Goal: Task Accomplishment & Management: Use online tool/utility

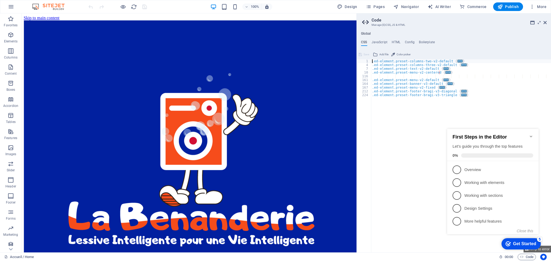
click at [545, 20] on h2 "Code" at bounding box center [458, 20] width 175 height 5
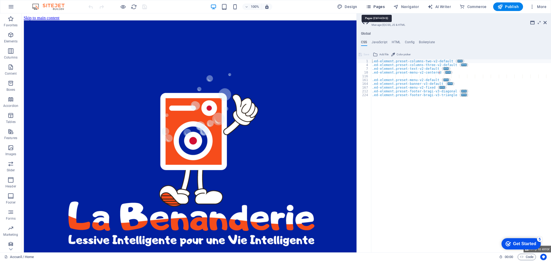
click at [375, 9] on button "Pages" at bounding box center [374, 6] width 23 height 9
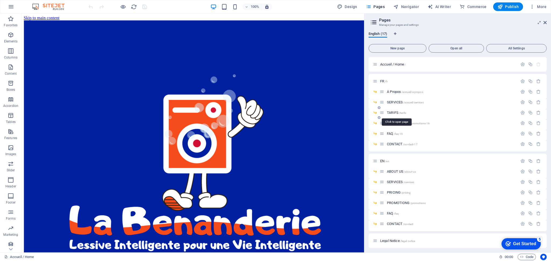
click at [392, 111] on span "TARIFS /tarifs" at bounding box center [396, 113] width 19 height 4
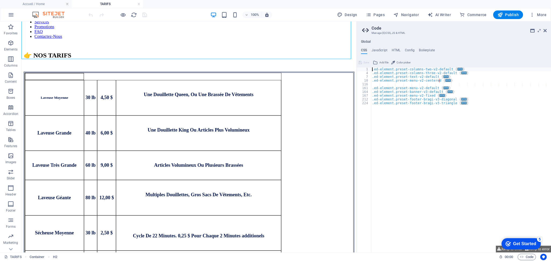
scroll to position [91, 0]
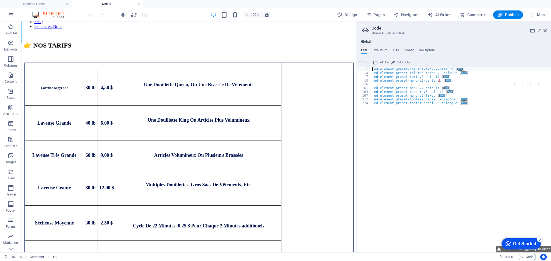
drag, startPoint x: 354, startPoint y: 120, endPoint x: 380, endPoint y: 219, distance: 102.6
click at [106, 152] on div "Laveuse Moyenne 30 lb 4,50 $ Une Douillette Queen, Ou Une Brassée De Vêtements …" at bounding box center [189, 192] width 330 height 260
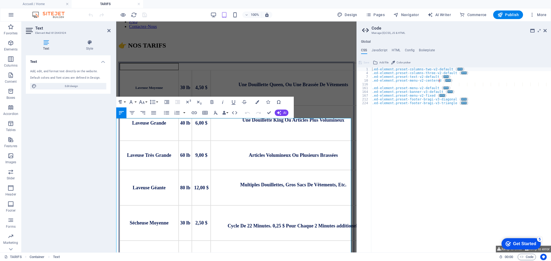
scroll to position [9, 0]
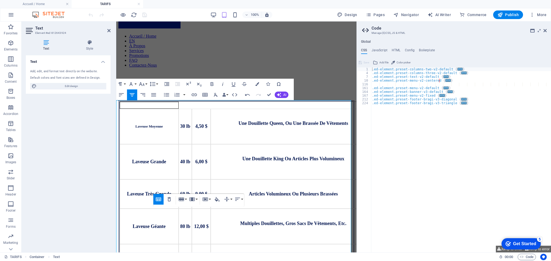
scroll to position [67, 0]
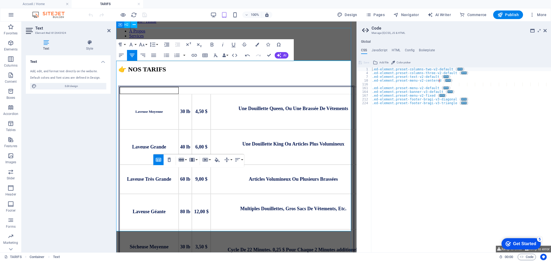
click at [327, 58] on div "‌👉 NOS TARIFS" at bounding box center [236, 69] width 236 height 22
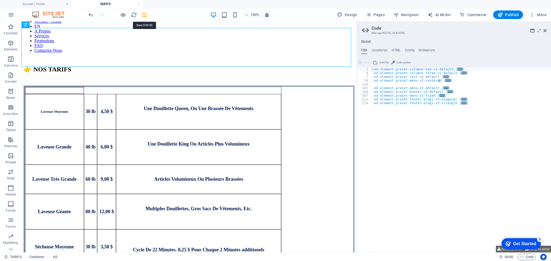
click at [147, 16] on icon "save" at bounding box center [144, 15] width 6 height 6
click at [39, 206] on div "Laveuse Moyenne 30 lb 4,50 $ Une Douillette Queen, Ou Une Brassée De Vêtements …" at bounding box center [189, 216] width 330 height 260
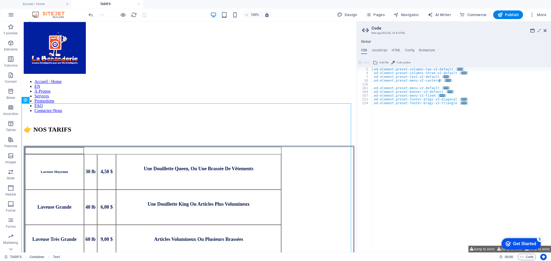
scroll to position [0, 0]
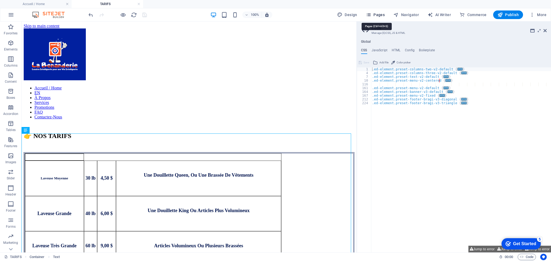
click at [382, 15] on span "Pages" at bounding box center [375, 14] width 19 height 5
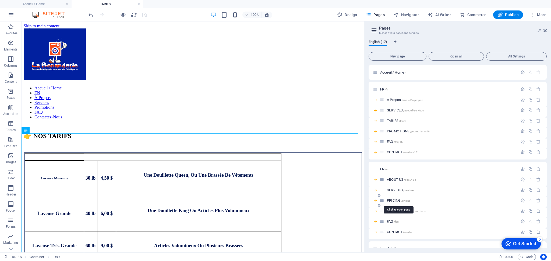
click at [390, 200] on span "PRICING /pricing" at bounding box center [399, 201] width 24 height 4
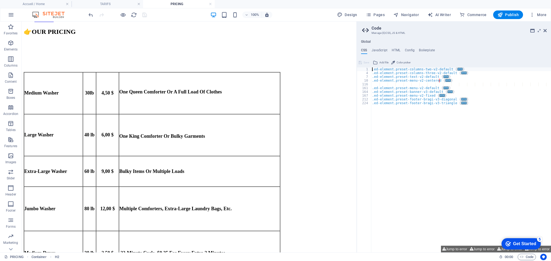
scroll to position [102, 0]
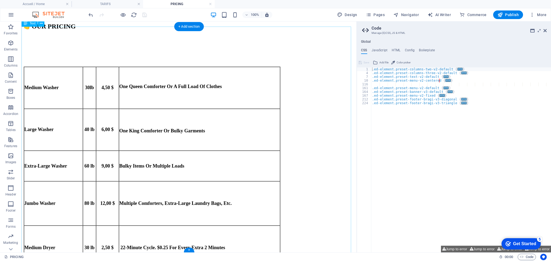
click at [102, 149] on div "Medium Washer 30 lb 4,50 $ One Queen Comforter Or A Full Load Of Clothes Large …" at bounding box center [189, 221] width 330 height 369
click at [101, 146] on div "Medium Washer 30 lb 4,50 $ One Queen Comforter Or A Full Load Of Clothes Large …" at bounding box center [189, 221] width 330 height 369
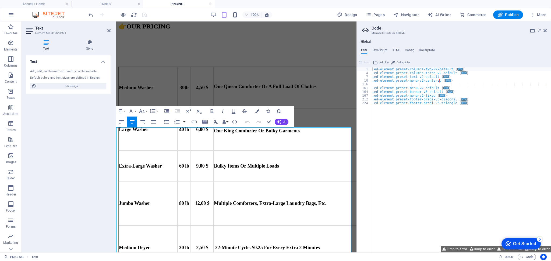
scroll to position [0, 0]
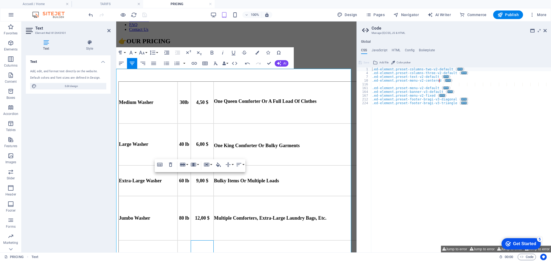
scroll to position [98, 0]
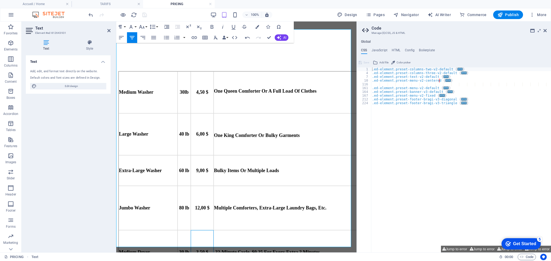
click at [197, 131] on span "6,00 $" at bounding box center [202, 133] width 12 height 5
click at [198, 168] on span "9,00 $" at bounding box center [202, 170] width 12 height 5
click at [198, 205] on span "12,00 $" at bounding box center [202, 207] width 15 height 5
click at [199, 250] on span "3,50 $" at bounding box center [202, 252] width 12 height 5
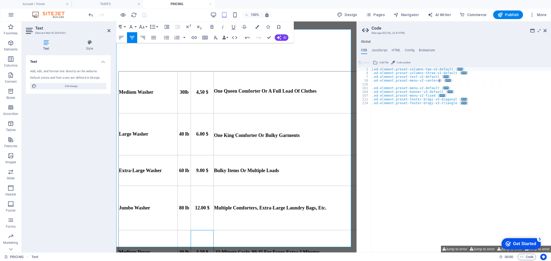
click at [200, 250] on span "3,50 $" at bounding box center [202, 252] width 12 height 5
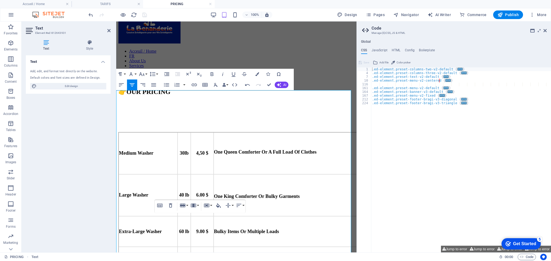
scroll to position [0, 0]
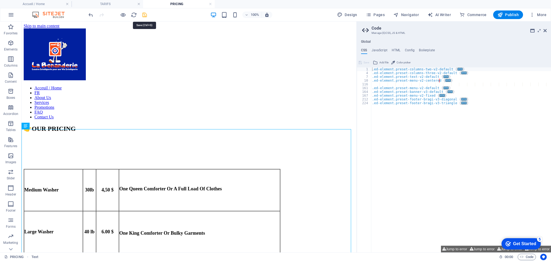
click at [146, 15] on icon "save" at bounding box center [144, 15] width 6 height 6
drag, startPoint x: 350, startPoint y: 31, endPoint x: 352, endPoint y: 35, distance: 4.2
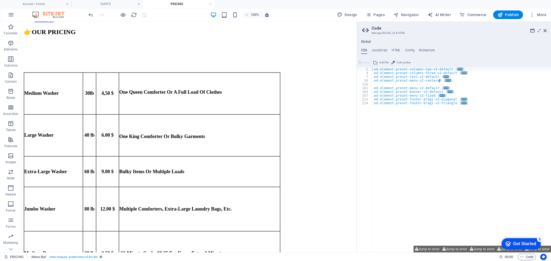
scroll to position [100, 0]
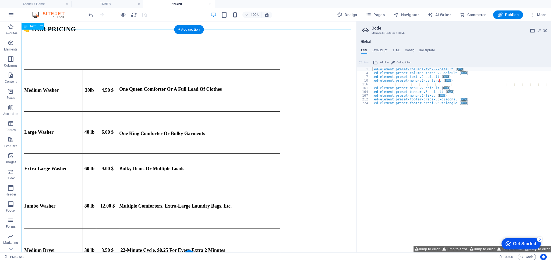
click at [101, 61] on div "Medium Washer 30 lb 4,50 $ One Queen Comforter Or A Full Load Of Clothes Large …" at bounding box center [189, 224] width 330 height 369
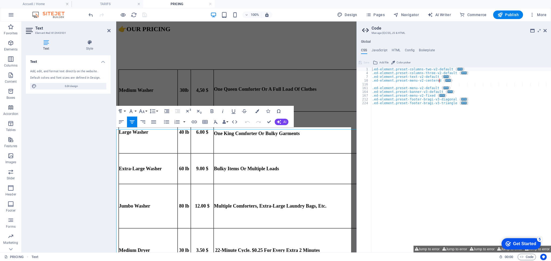
scroll to position [0, 0]
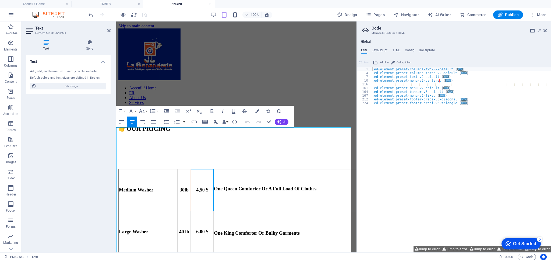
click at [199, 187] on span "4,50 $" at bounding box center [202, 189] width 12 height 5
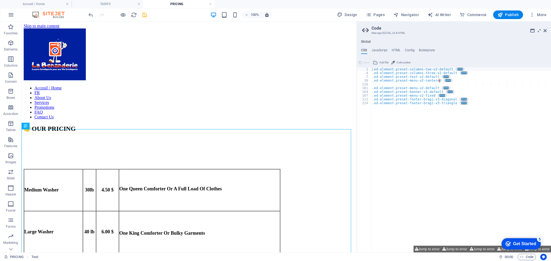
click at [144, 20] on div "100% Design Pages Navigator AI Writer Commerce Publish More" at bounding box center [275, 14] width 550 height 13
click at [147, 18] on icon "save" at bounding box center [144, 15] width 6 height 6
click at [382, 18] on button "Pages" at bounding box center [374, 14] width 23 height 9
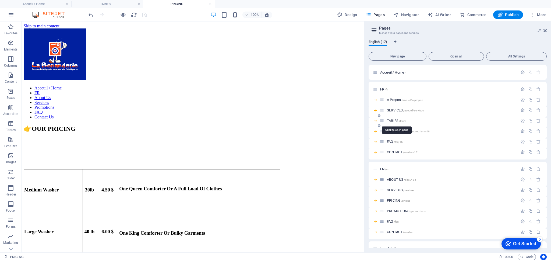
click at [394, 120] on span "TARIFS /tarifs" at bounding box center [396, 121] width 19 height 4
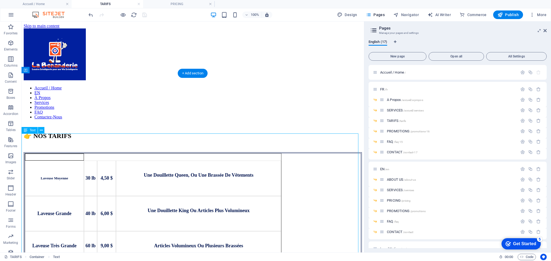
scroll to position [9, 0]
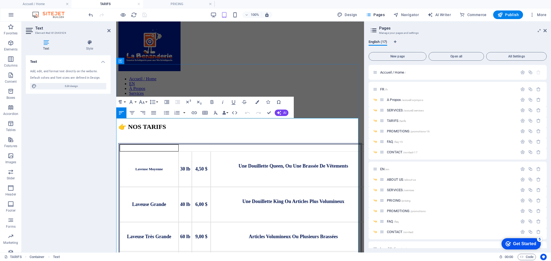
click at [198, 166] on span "4,50 $" at bounding box center [201, 168] width 12 height 5
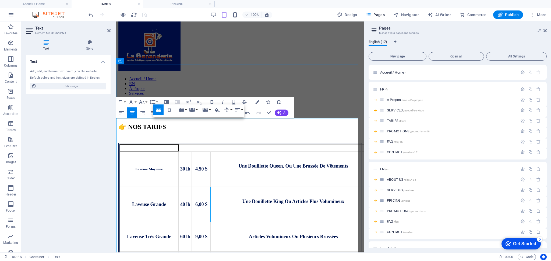
click at [196, 202] on span "6,00 $" at bounding box center [201, 204] width 12 height 5
click at [197, 234] on span "9,00 $" at bounding box center [201, 236] width 12 height 5
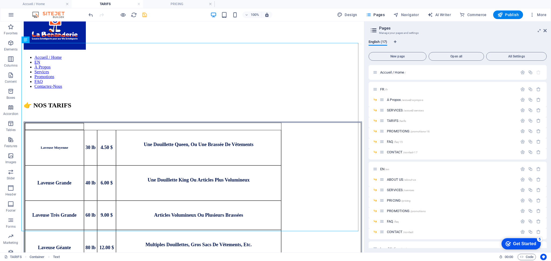
scroll to position [0, 0]
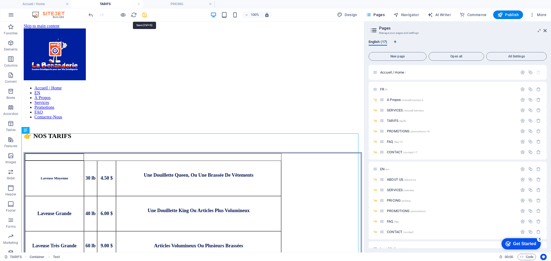
click at [144, 15] on icon "save" at bounding box center [144, 15] width 6 height 6
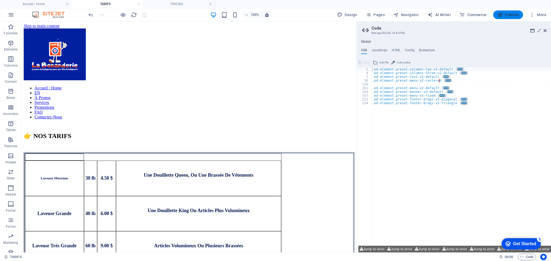
click at [515, 14] on span "Publish" at bounding box center [507, 14] width 21 height 5
